Goal: Information Seeking & Learning: Learn about a topic

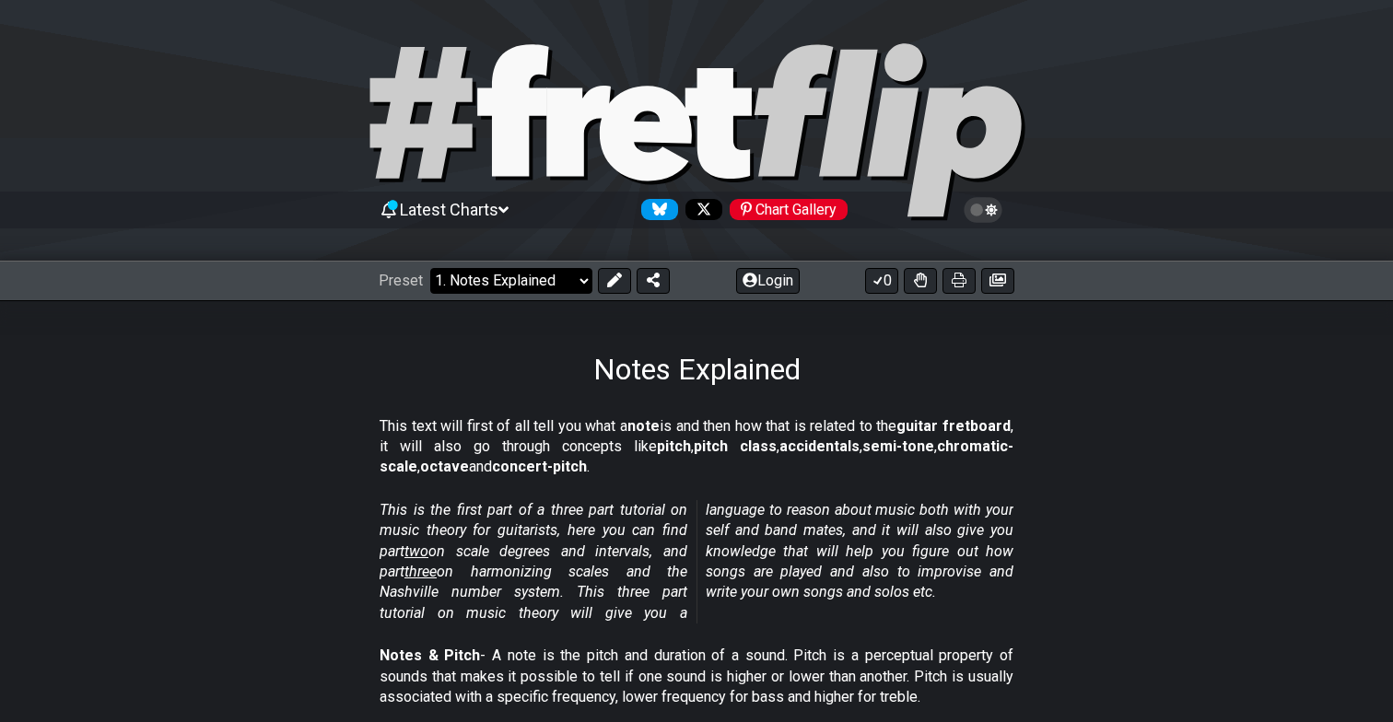
click at [542, 274] on select "Welcome to #fretflip! Initial Preset Custom Preset Minor Pentatonic Major Penta…" at bounding box center [511, 281] width 162 height 26
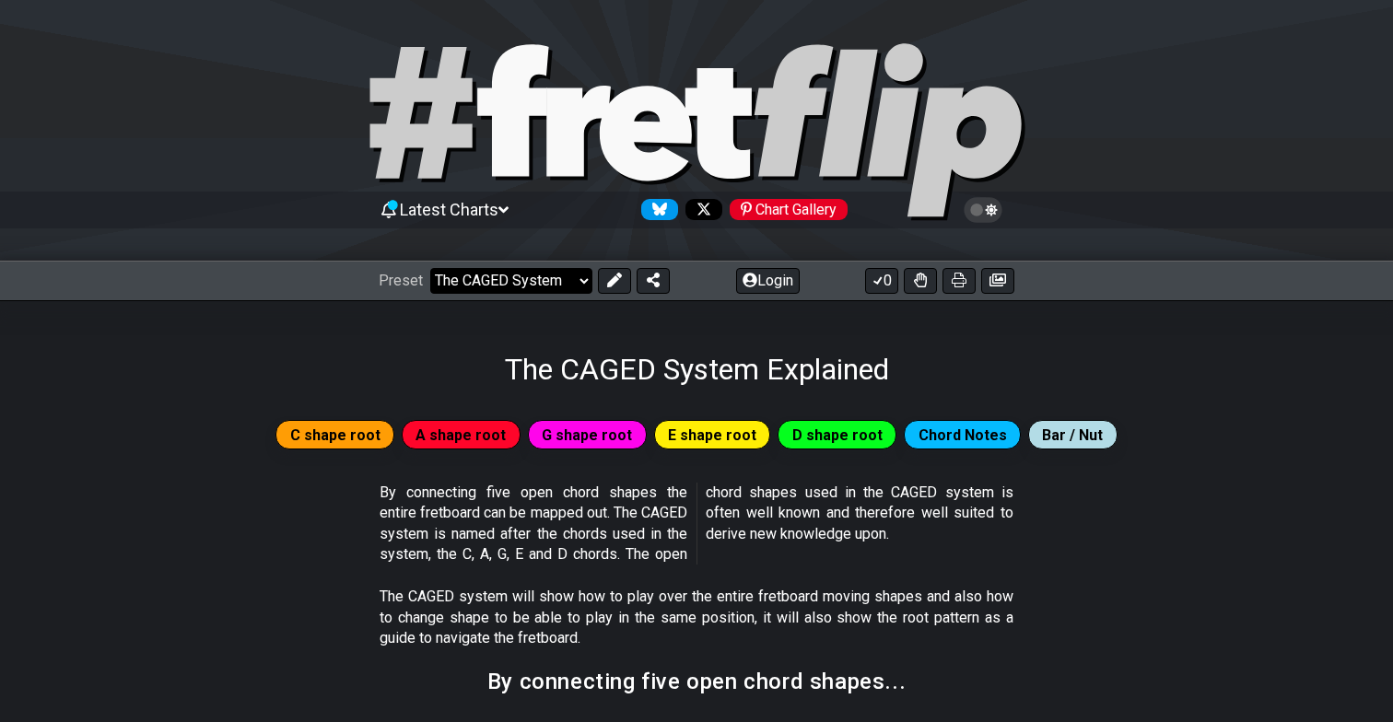
click at [535, 290] on select "Welcome to #fretflip! Initial Preset Custom Preset Minor Pentatonic Major Penta…" at bounding box center [511, 281] width 162 height 26
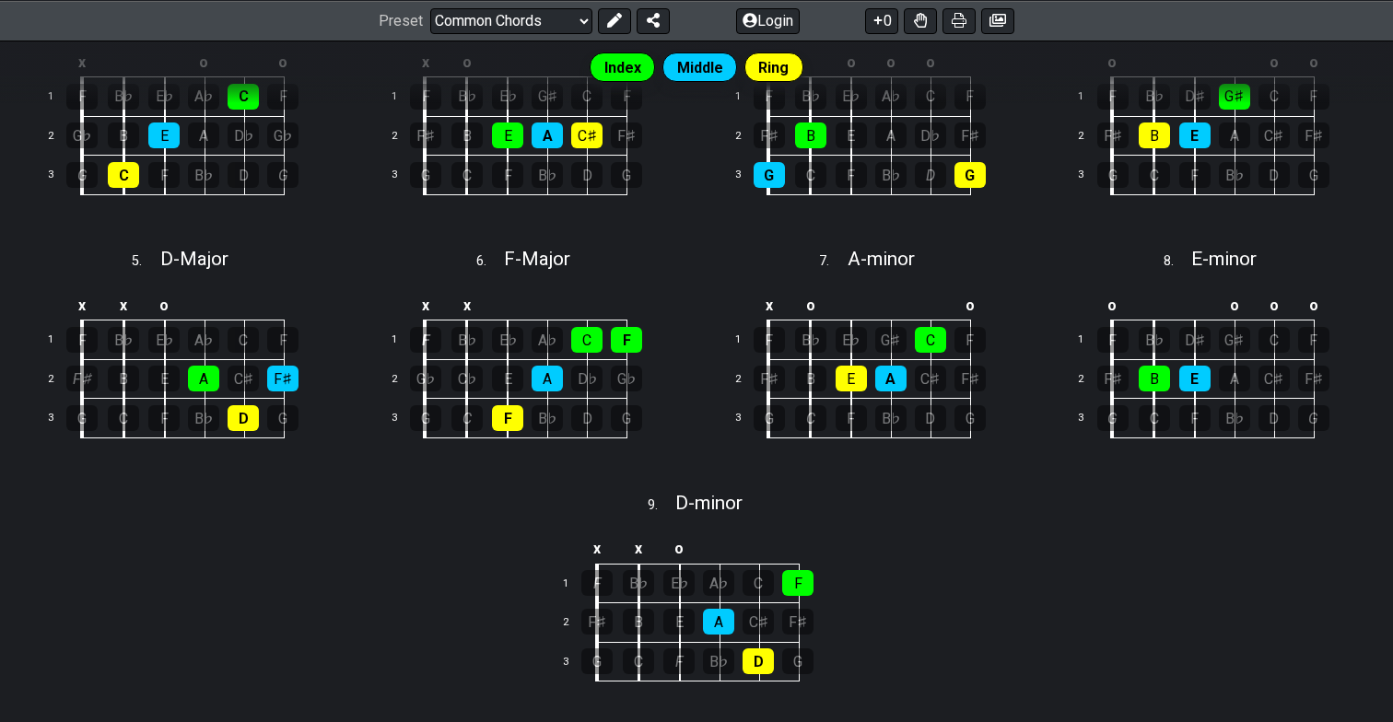
scroll to position [606, 0]
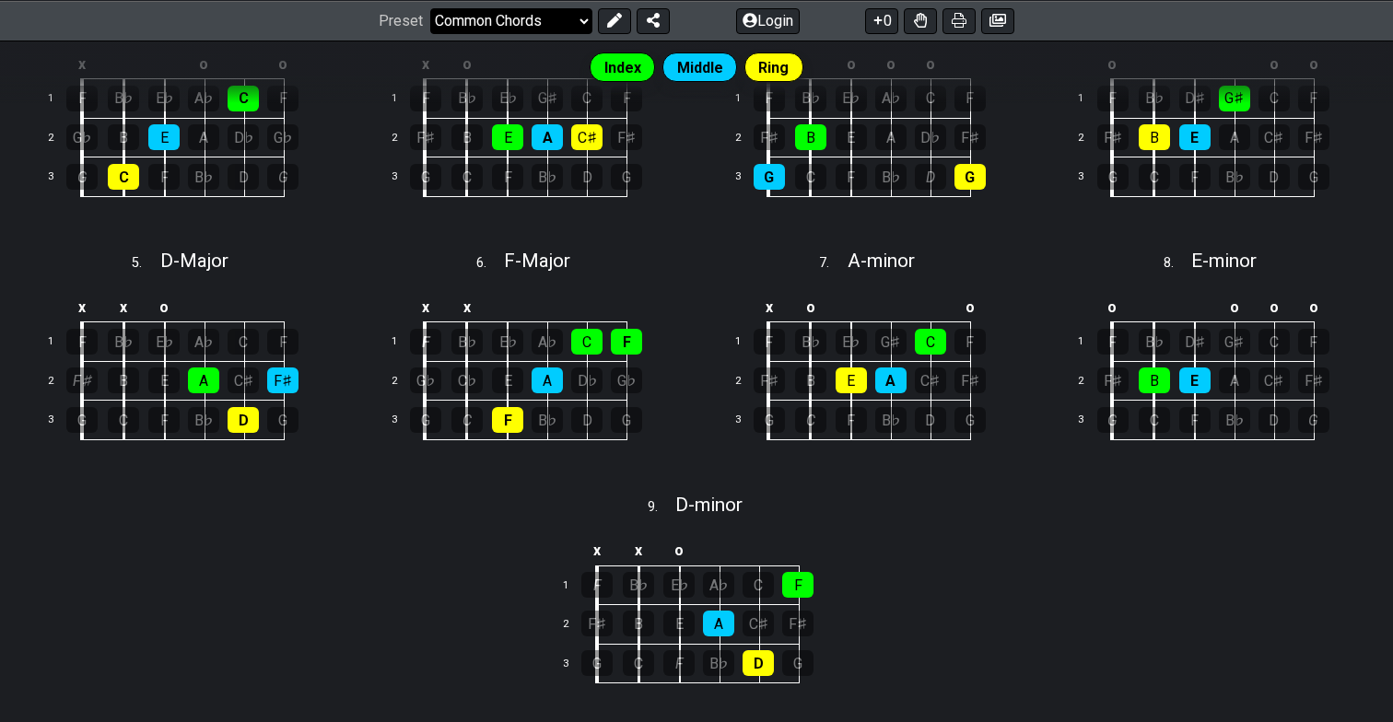
click at [549, 16] on select "Welcome to #fretflip! Initial Preset Custom Preset Minor Pentatonic Major Penta…" at bounding box center [511, 20] width 162 height 26
select select "/guitar-scales"
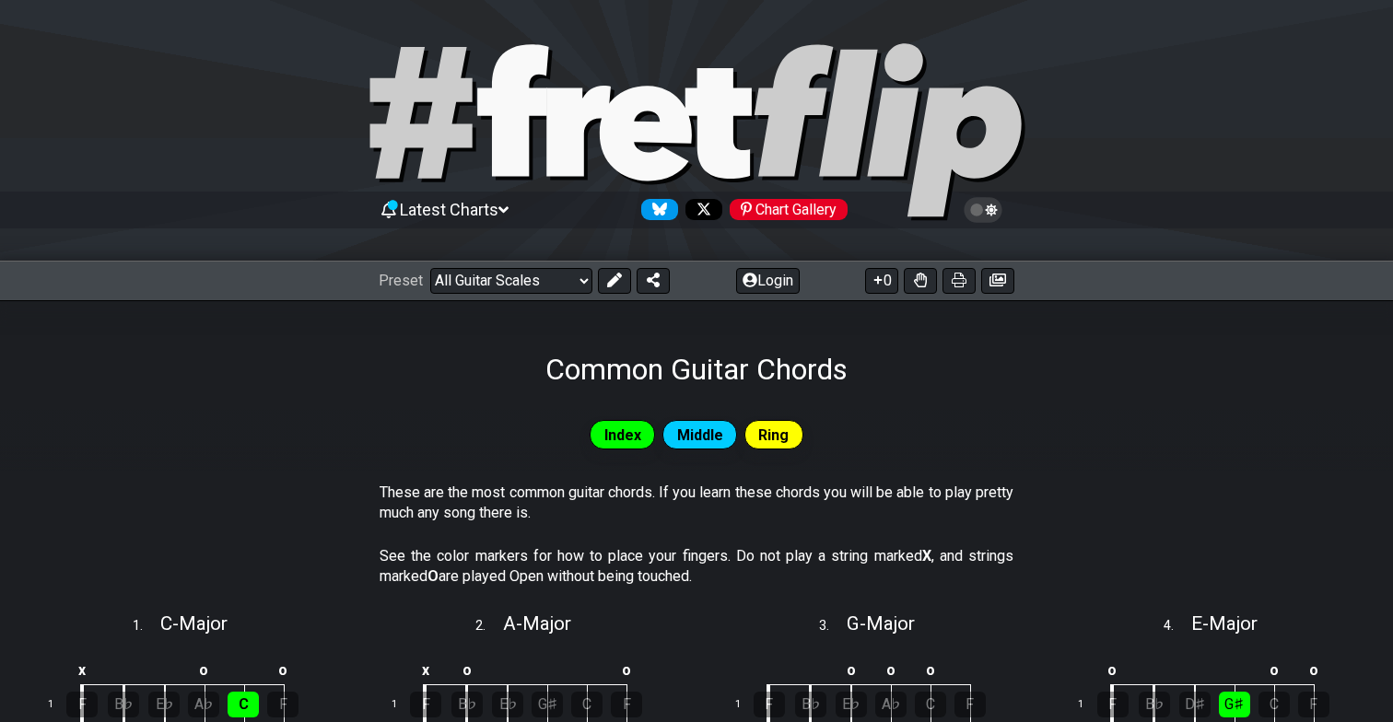
select select "C"
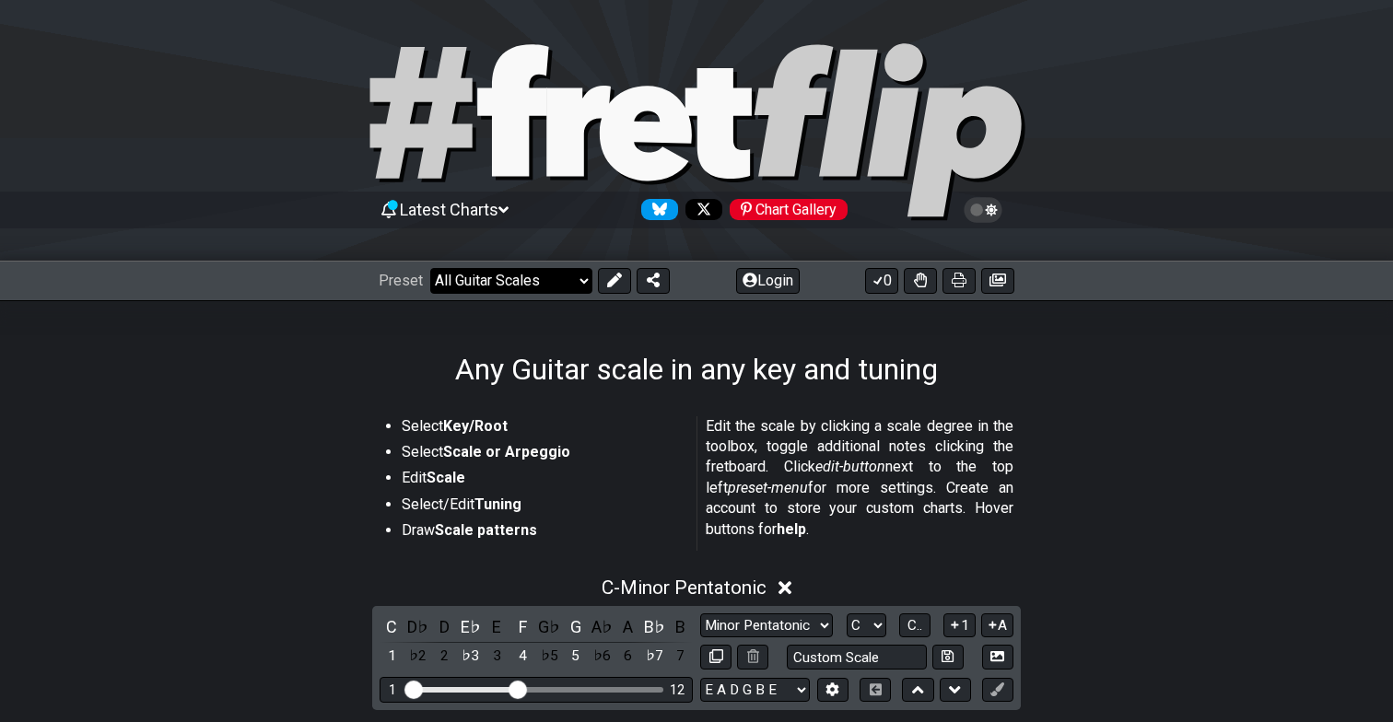
click at [573, 275] on select "Welcome to #fretflip! Initial Preset Custom Preset Minor Pentatonic Major Penta…" at bounding box center [511, 281] width 162 height 26
select select "/musical-notes-explained"
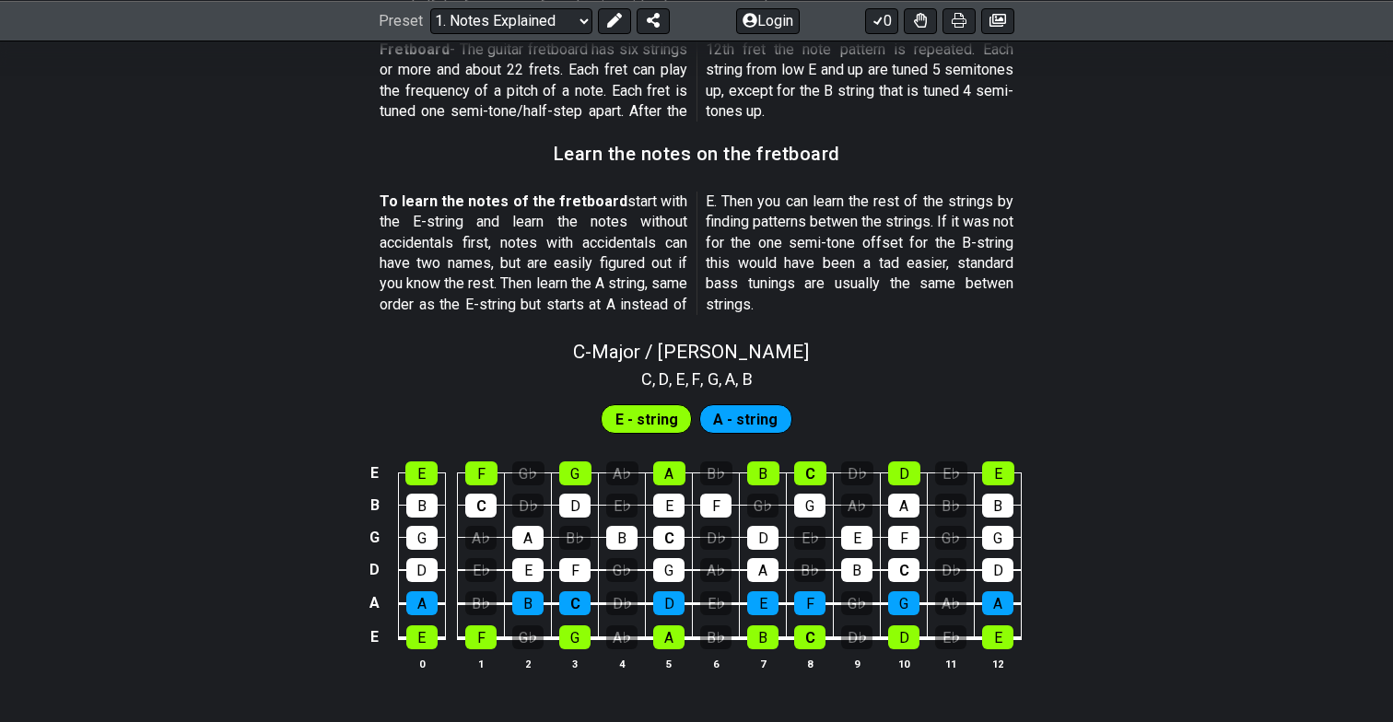
scroll to position [1569, 0]
